Goal: Check status

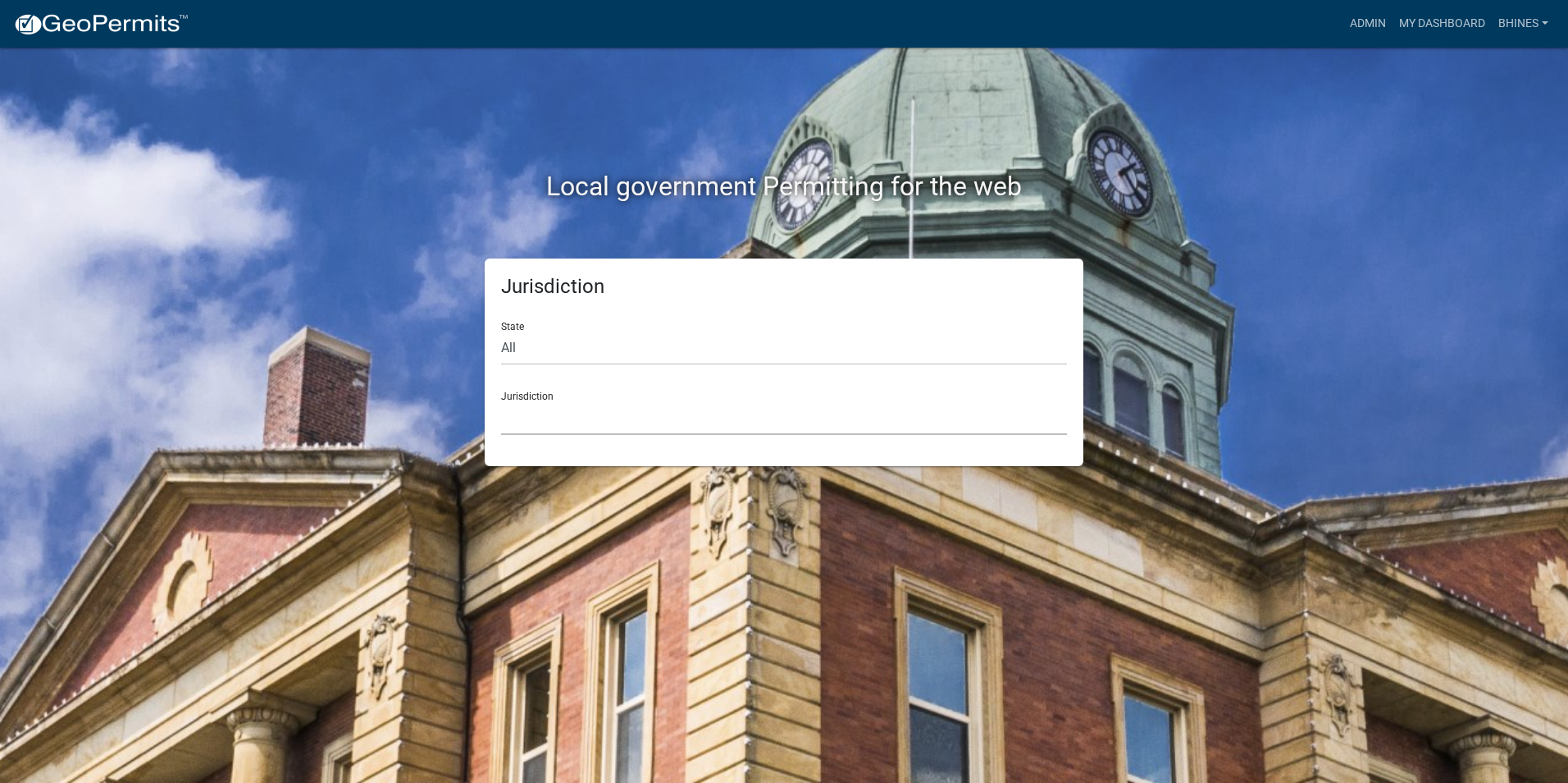
click at [586, 423] on select "[GEOGRAPHIC_DATA], [US_STATE] [GEOGRAPHIC_DATA], [US_STATE][PERSON_NAME][GEOGRA…" at bounding box center [784, 418] width 566 height 33
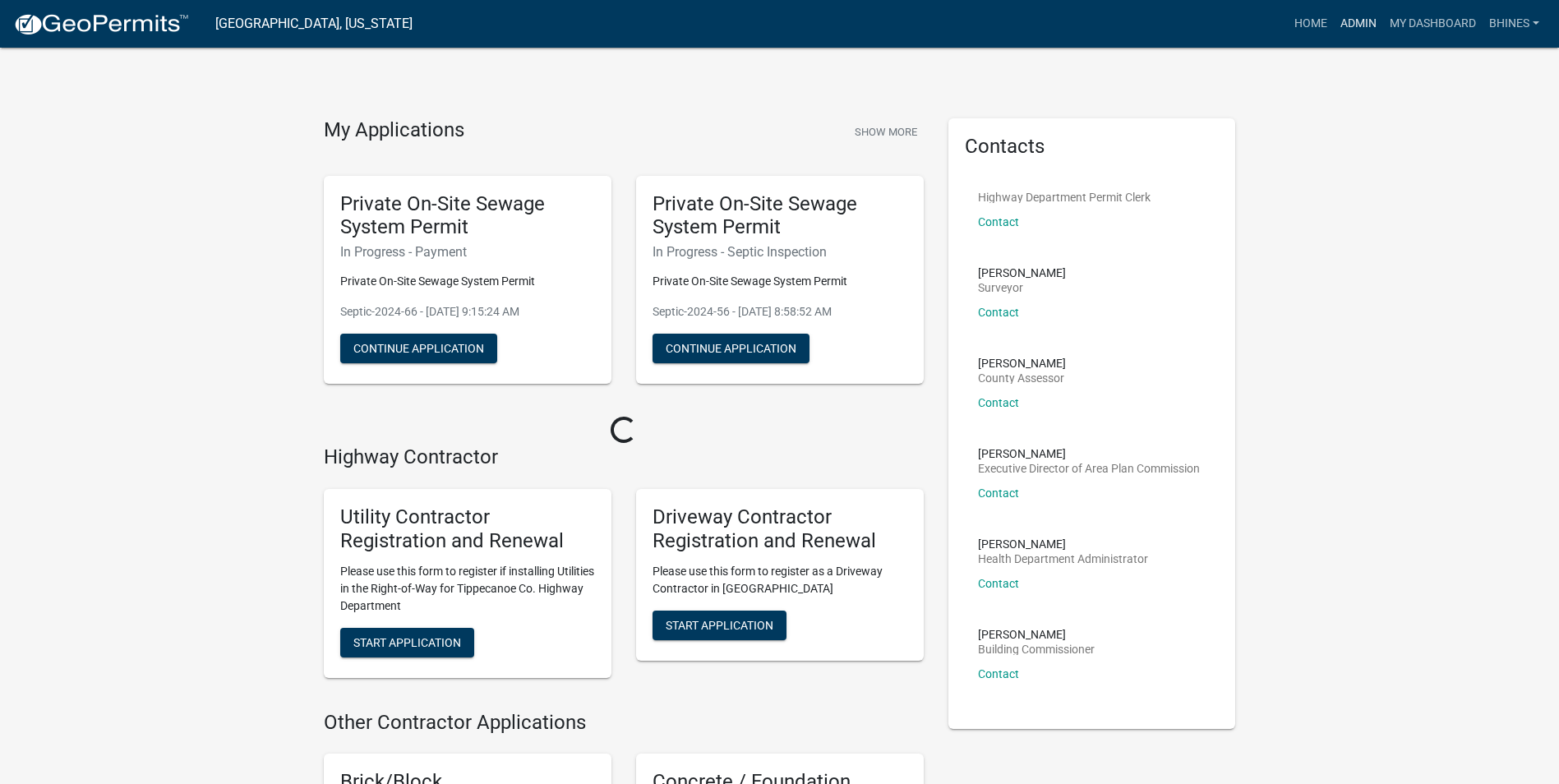
click at [1370, 26] on link "Admin" at bounding box center [1358, 24] width 50 height 31
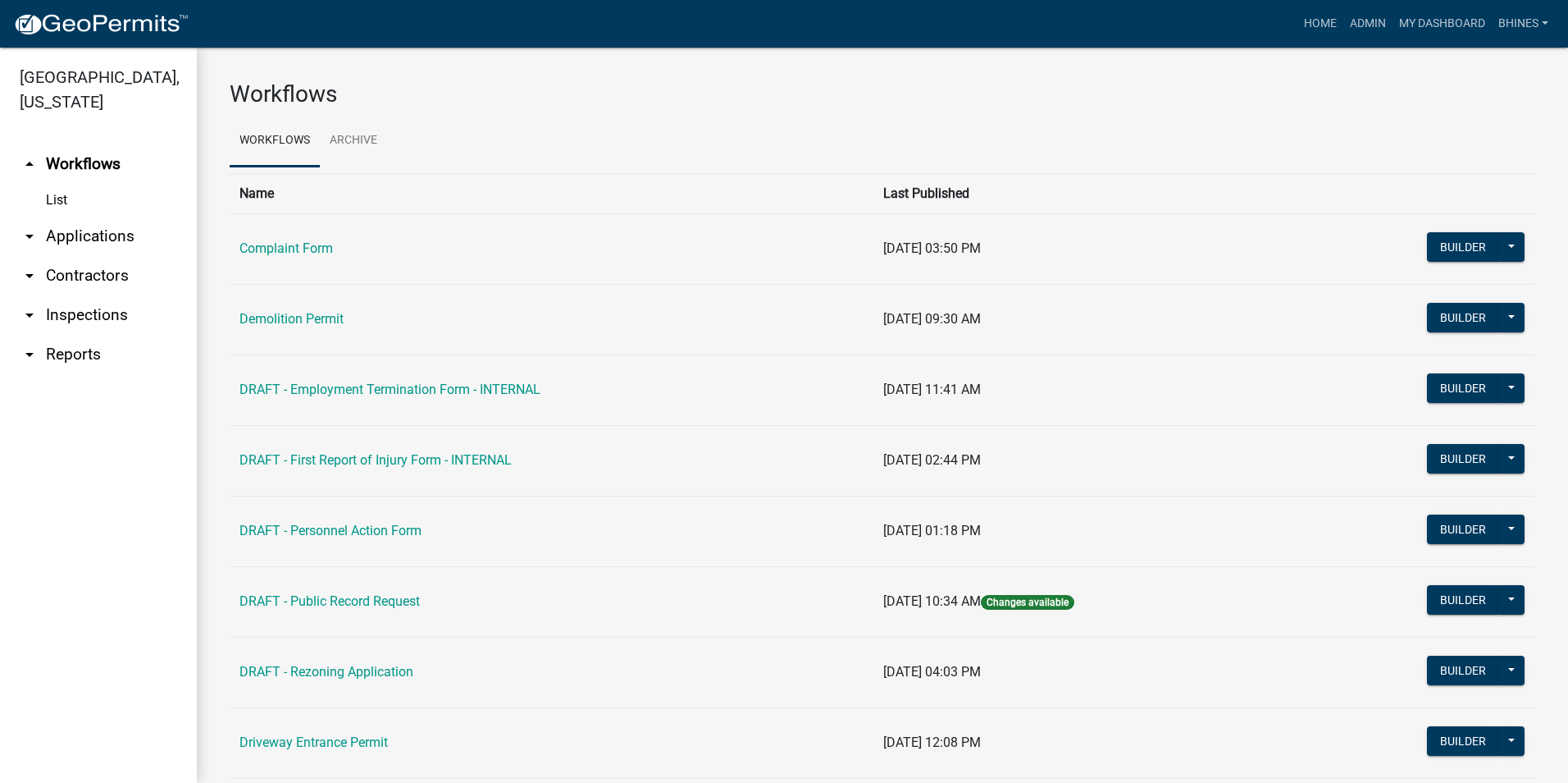
click at [66, 231] on link "arrow_drop_down Applications" at bounding box center [98, 236] width 197 height 39
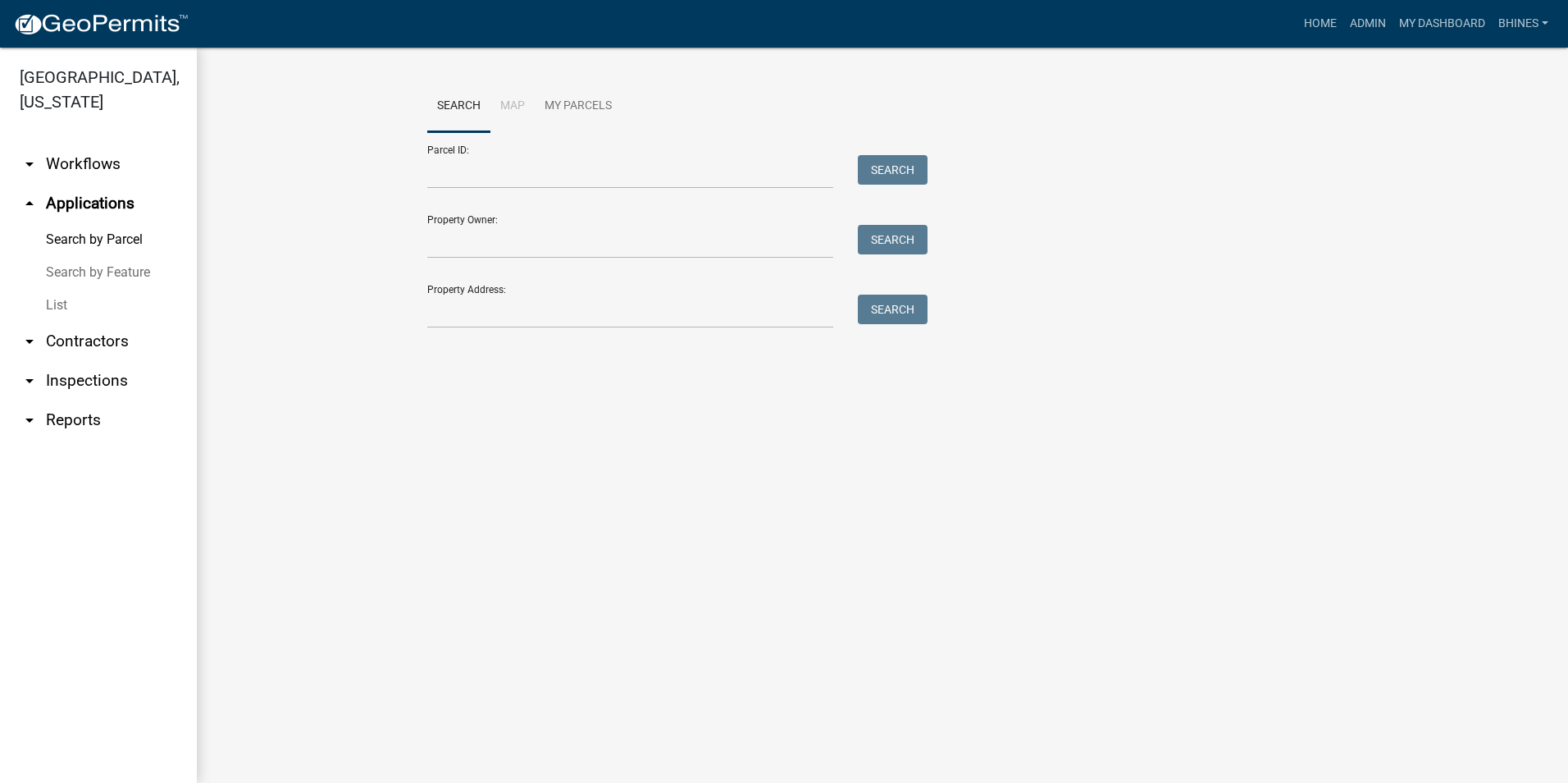
click at [64, 306] on link "List" at bounding box center [98, 305] width 197 height 33
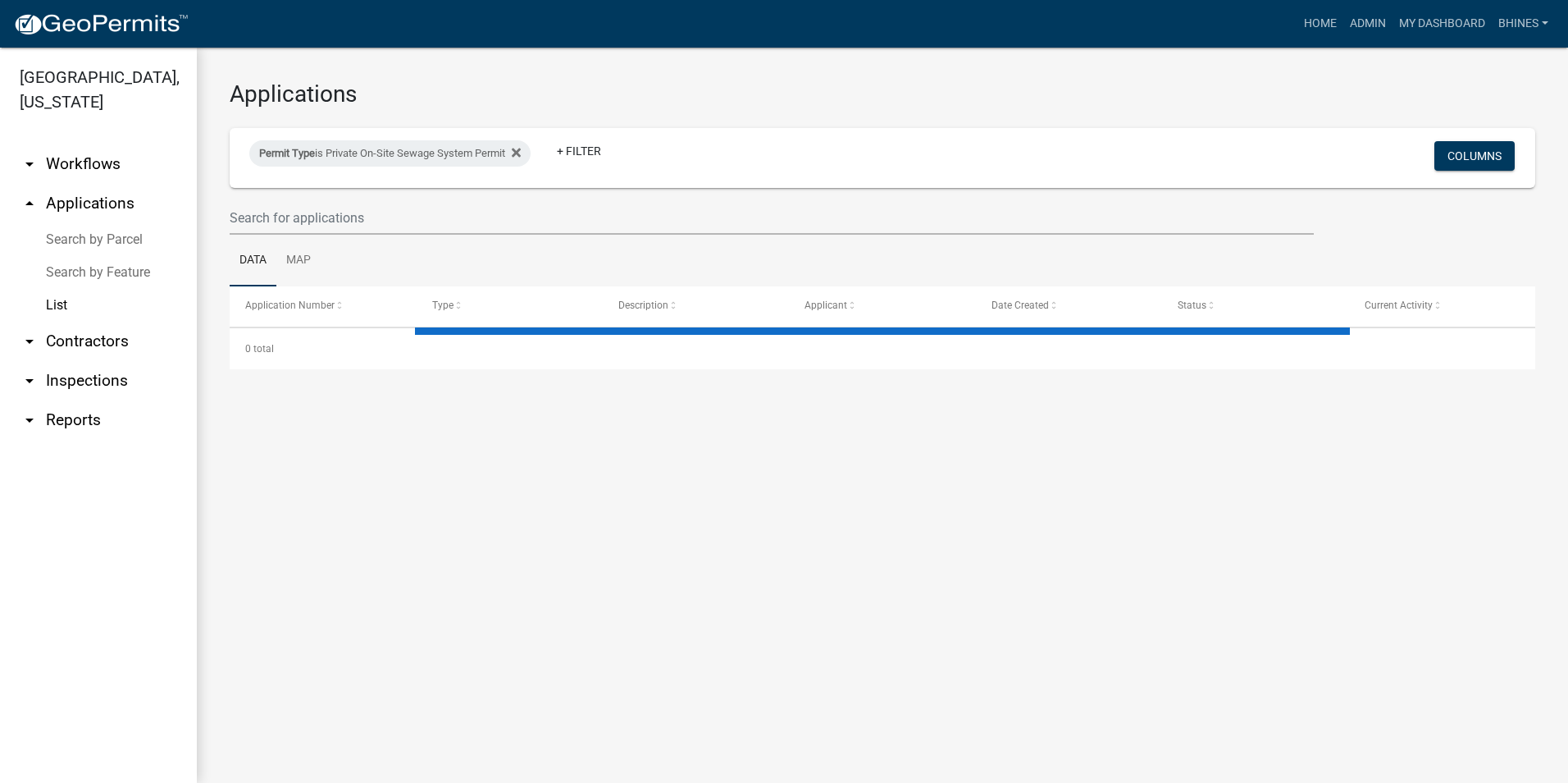
select select "3: 100"
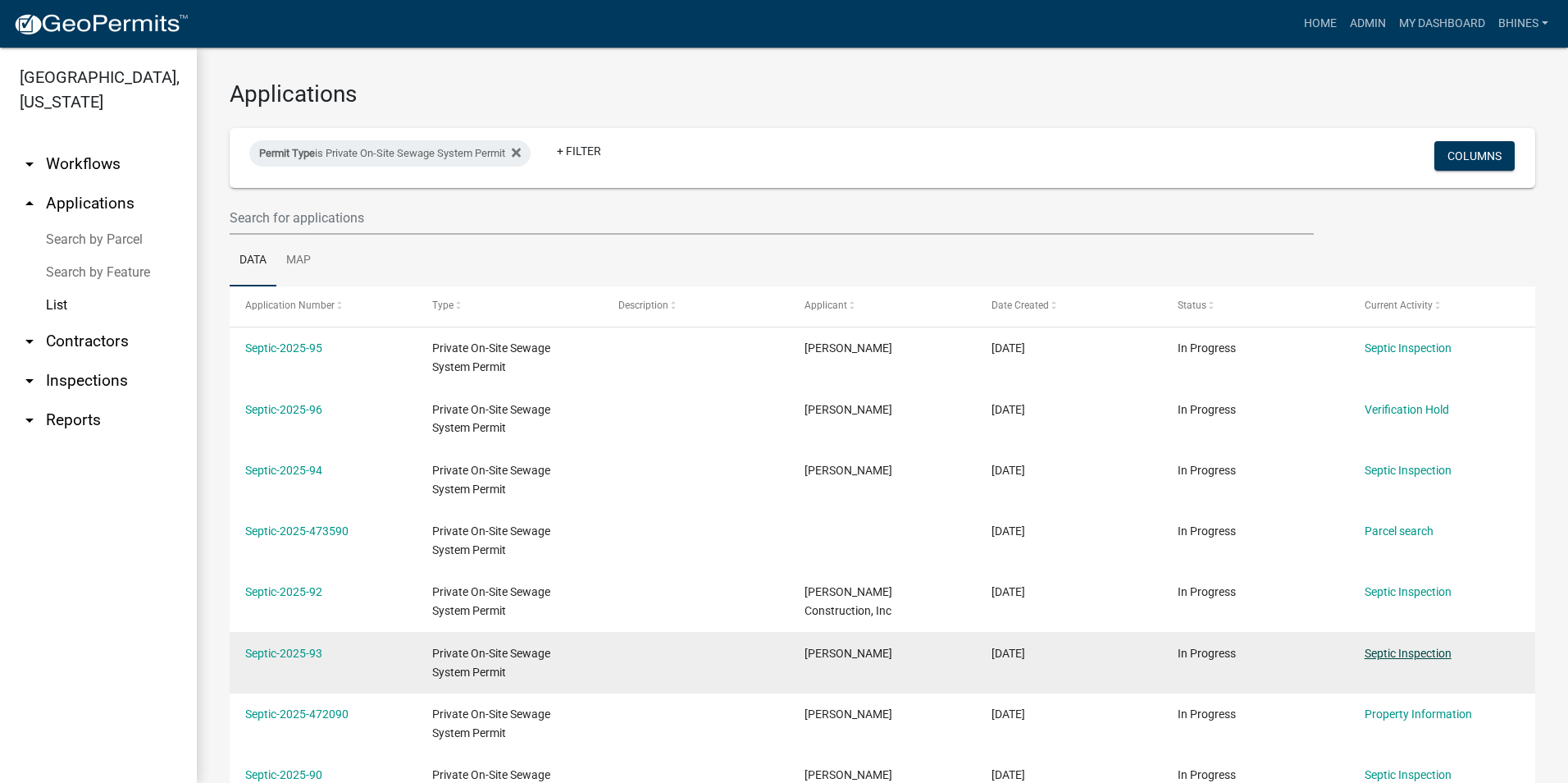
click at [1425, 652] on link "Septic Inspection" at bounding box center [1408, 652] width 87 height 13
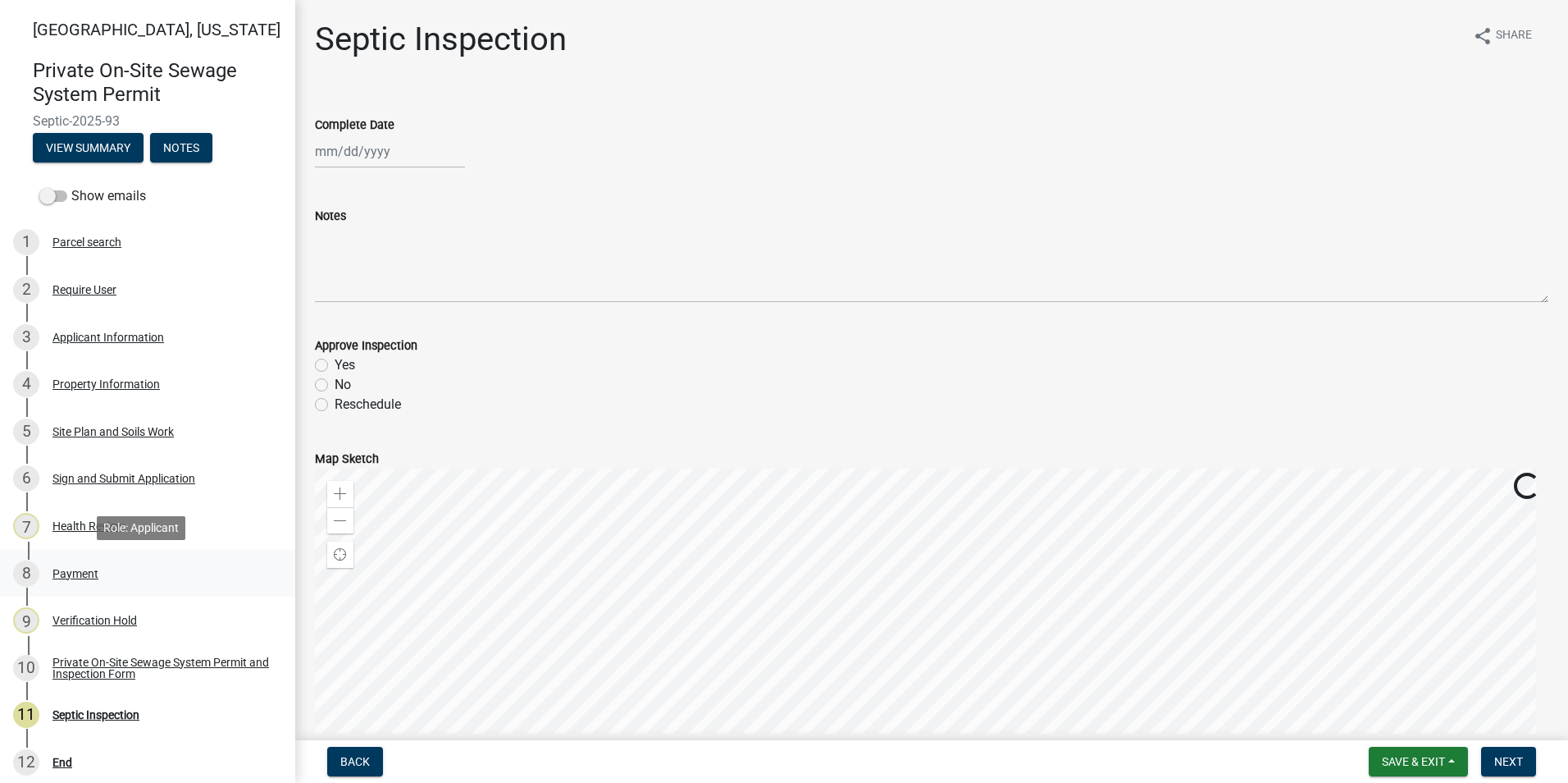
click at [80, 572] on div "Payment" at bounding box center [75, 572] width 46 height 11
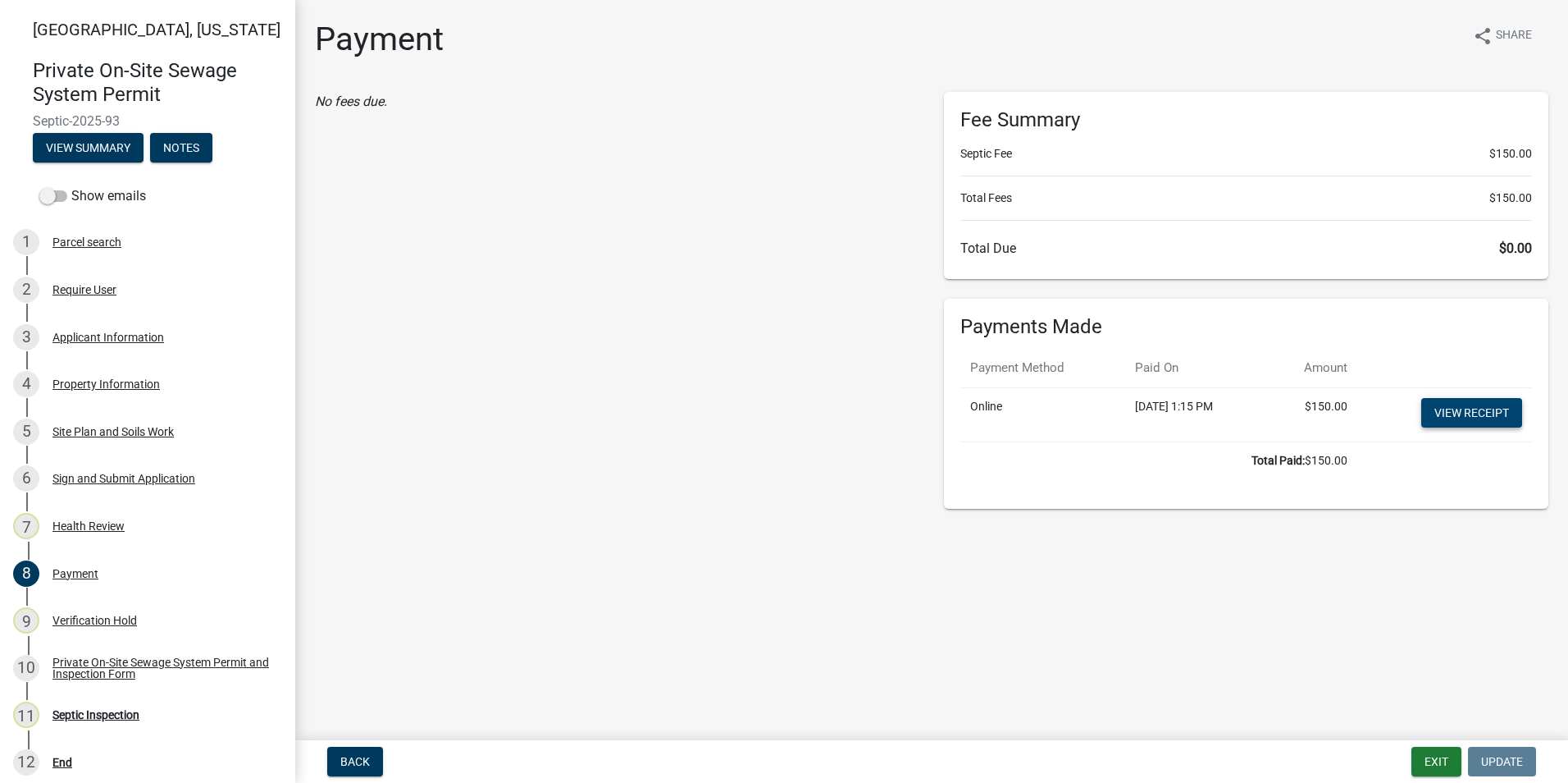
click at [1450, 416] on link "View receipt" at bounding box center [1471, 412] width 101 height 30
click at [128, 662] on div "Private On-Site Sewage System Permit and Inspection Form" at bounding box center [160, 667] width 216 height 23
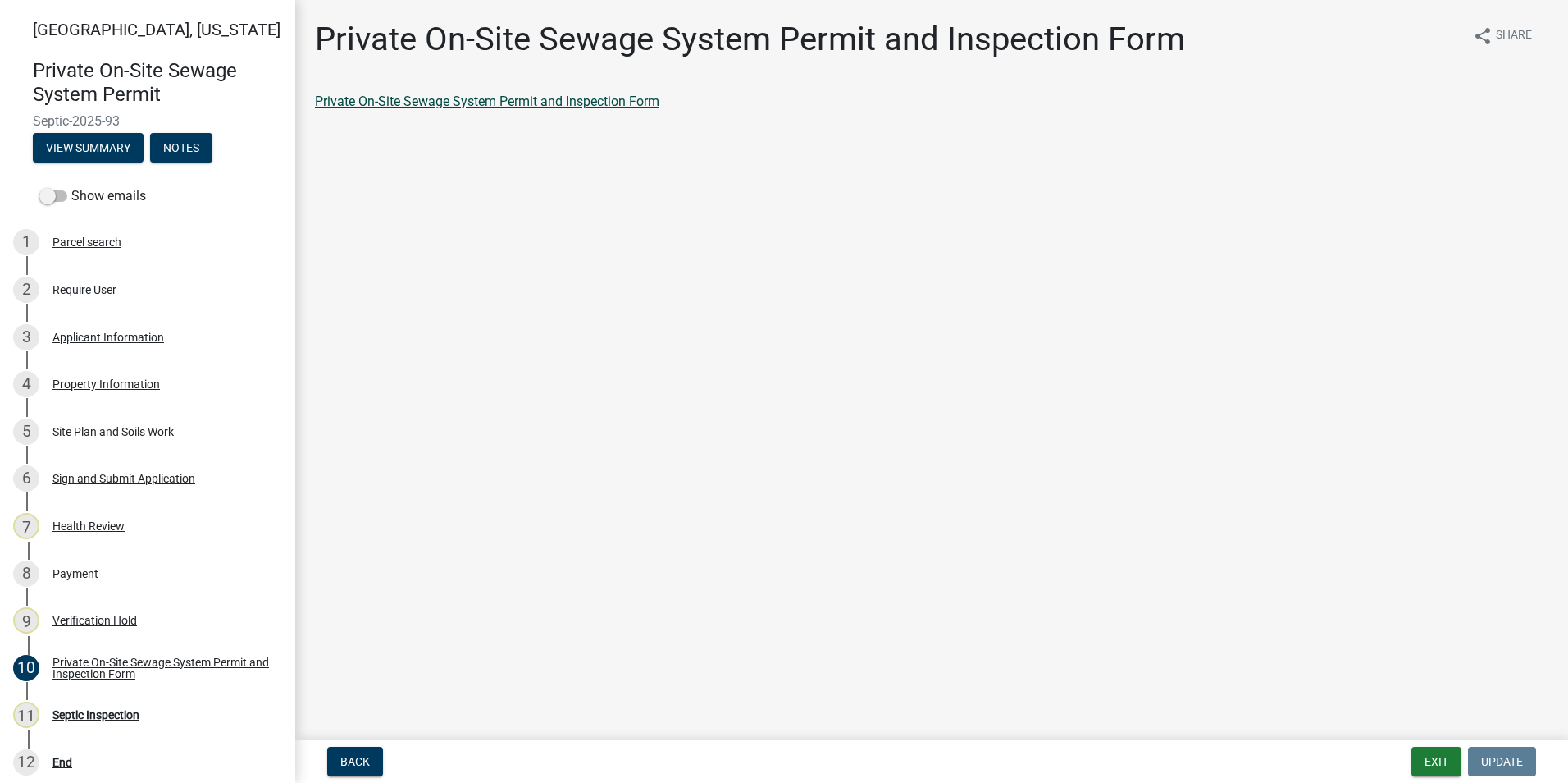
click at [435, 108] on link "Private On-Site Sewage System Permit and Inspection Form" at bounding box center [487, 101] width 345 height 15
click at [1421, 769] on button "Exit" at bounding box center [1436, 761] width 50 height 30
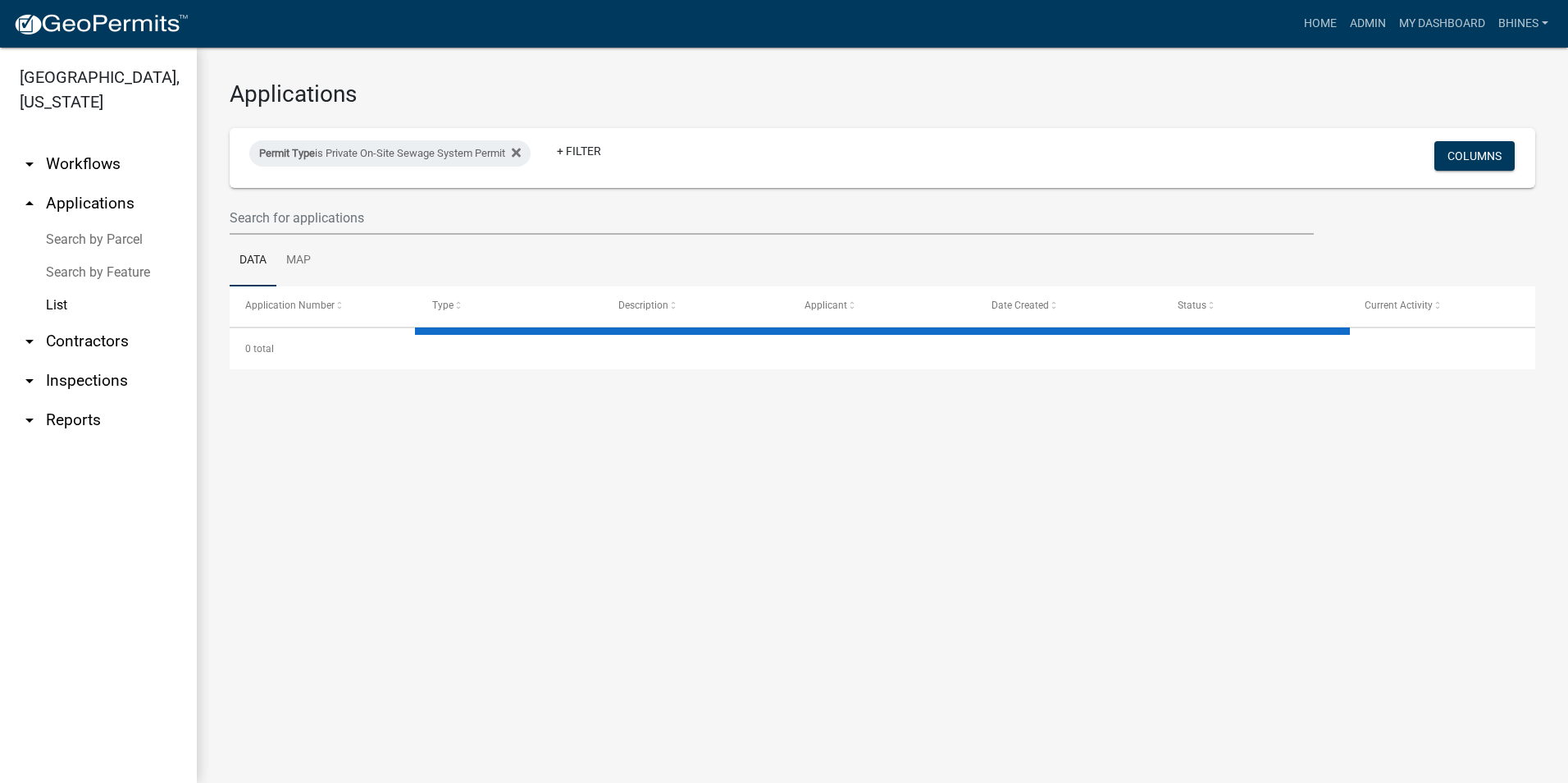
select select "3: 100"
